Goal: Task Accomplishment & Management: Use online tool/utility

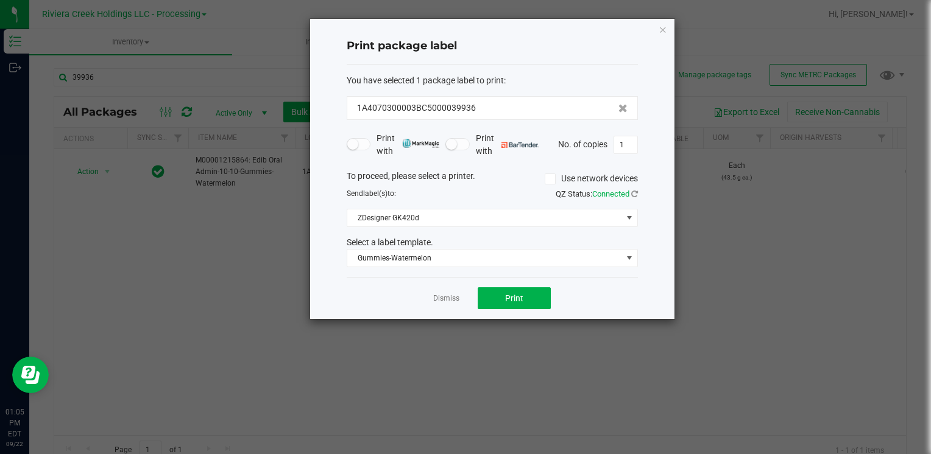
click at [660, 26] on icon "button" at bounding box center [662, 29] width 9 height 15
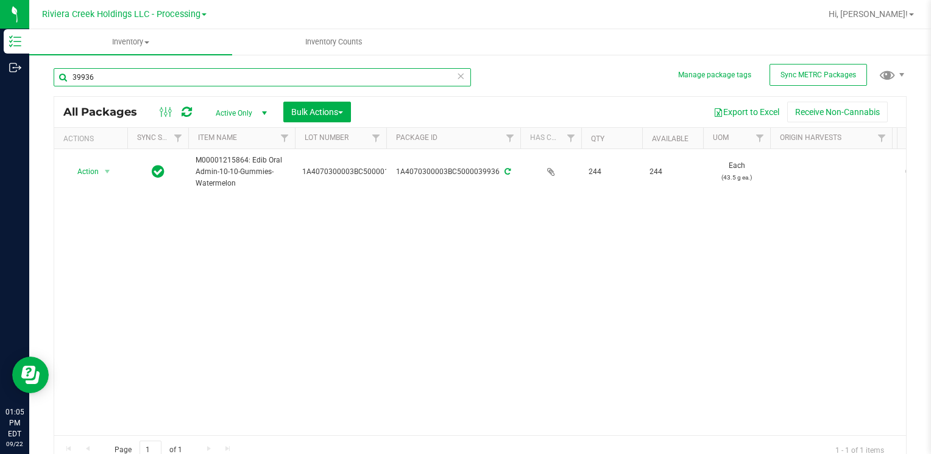
click at [122, 82] on input "39936" at bounding box center [262, 77] width 417 height 18
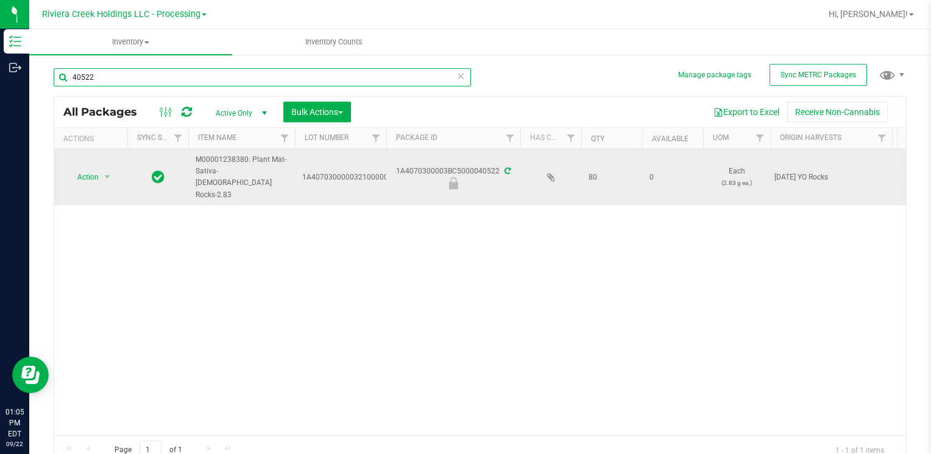
type input "40522"
click at [96, 172] on span "Action" at bounding box center [82, 177] width 33 height 17
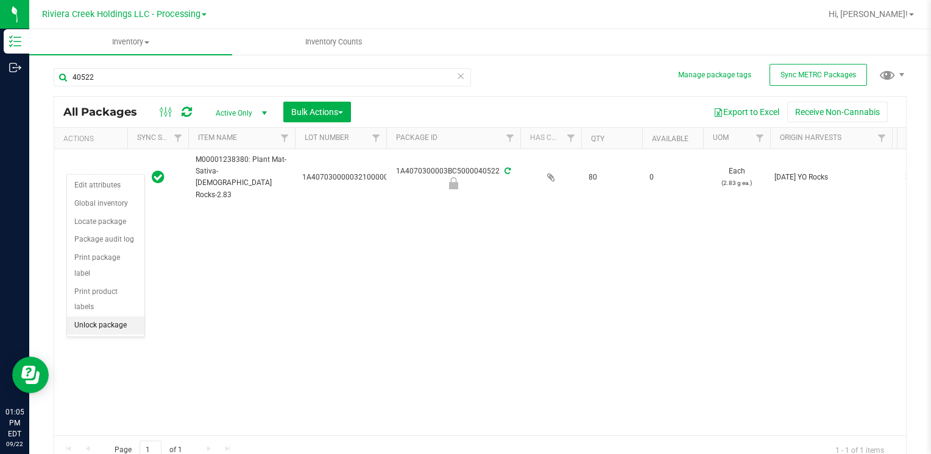
click at [122, 317] on li "Unlock package" at bounding box center [105, 326] width 77 height 18
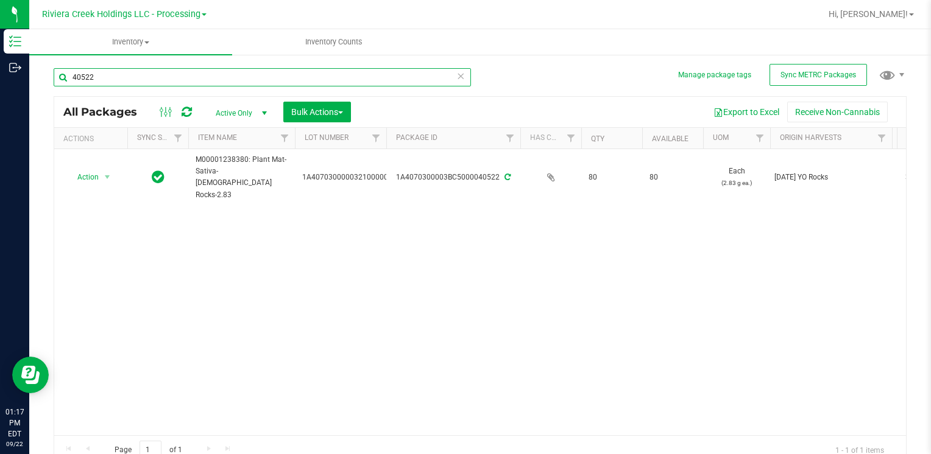
click at [118, 72] on input "40522" at bounding box center [262, 77] width 417 height 18
